Goal: Transaction & Acquisition: Purchase product/service

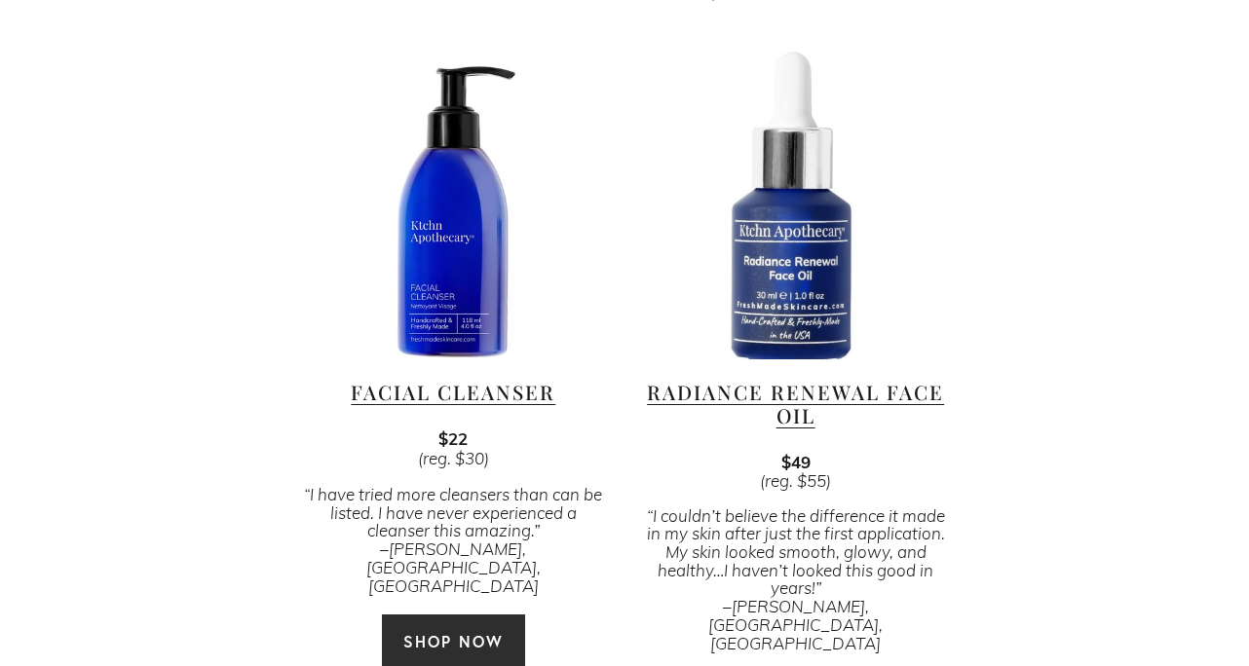
scroll to position [1299, 0]
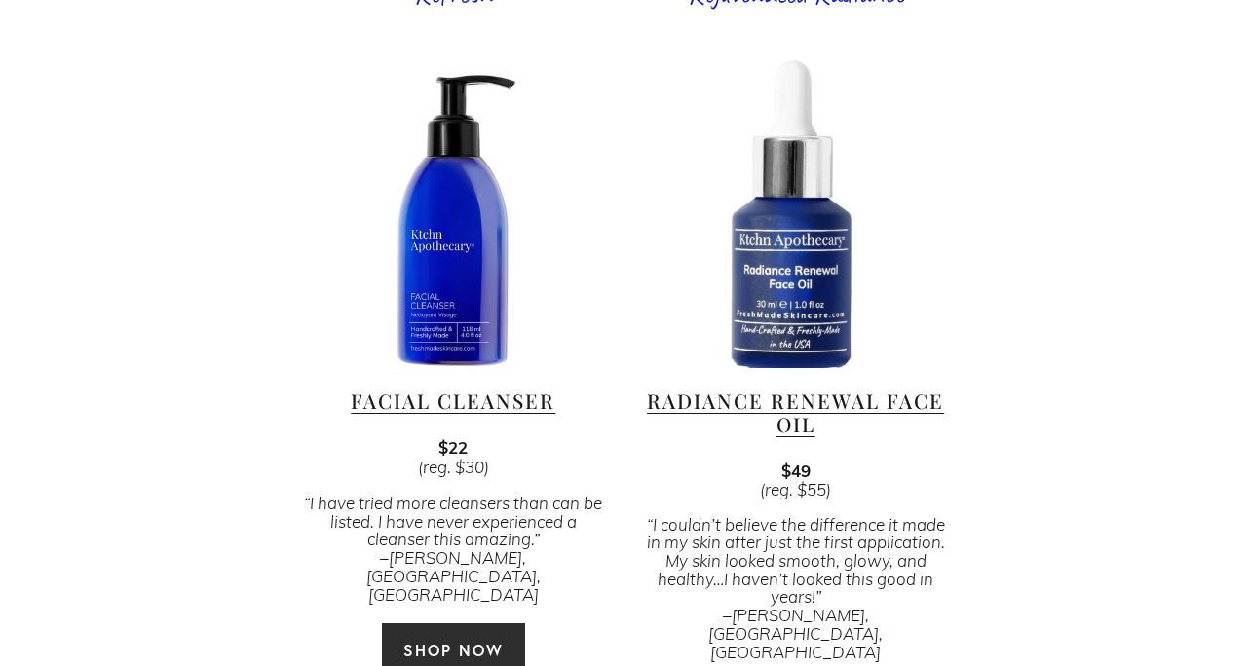
click at [459, 623] on link "SHOP NOW" at bounding box center [453, 651] width 145 height 56
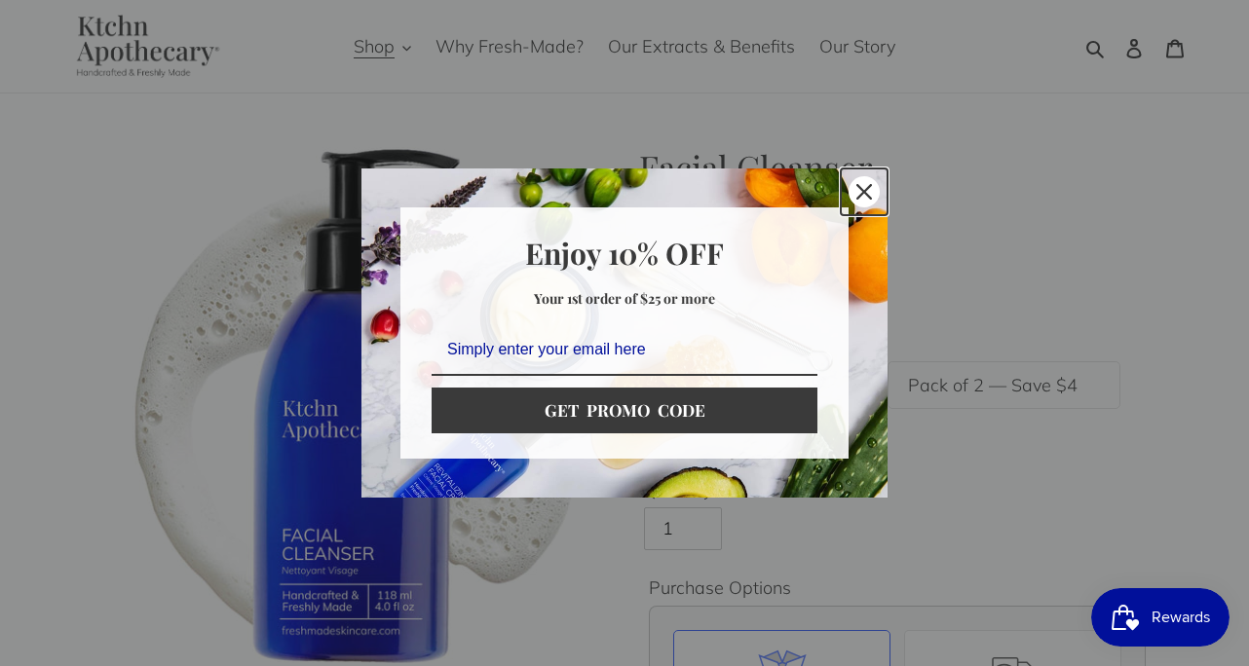
click at [867, 197] on icon "close icon" at bounding box center [864, 192] width 16 height 16
